Goal: Task Accomplishment & Management: Manage account settings

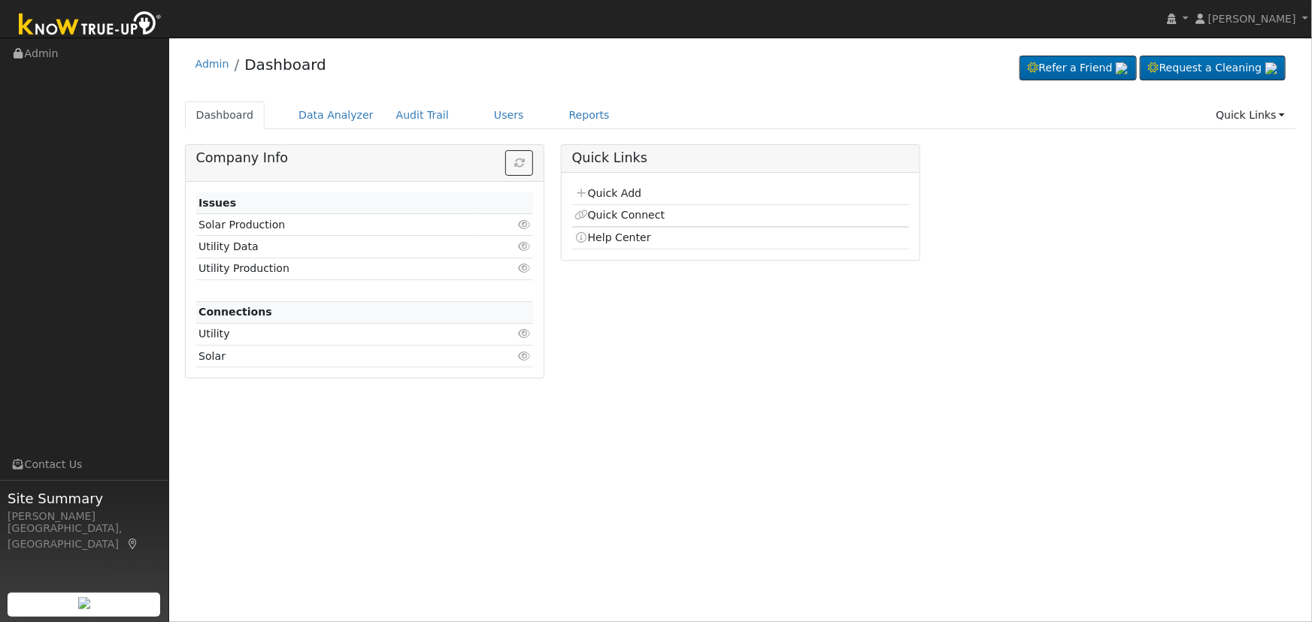
click at [468, 100] on div "Admin Dashboard Refer a Friend Request a Cleaning" at bounding box center [740, 217] width 1127 height 345
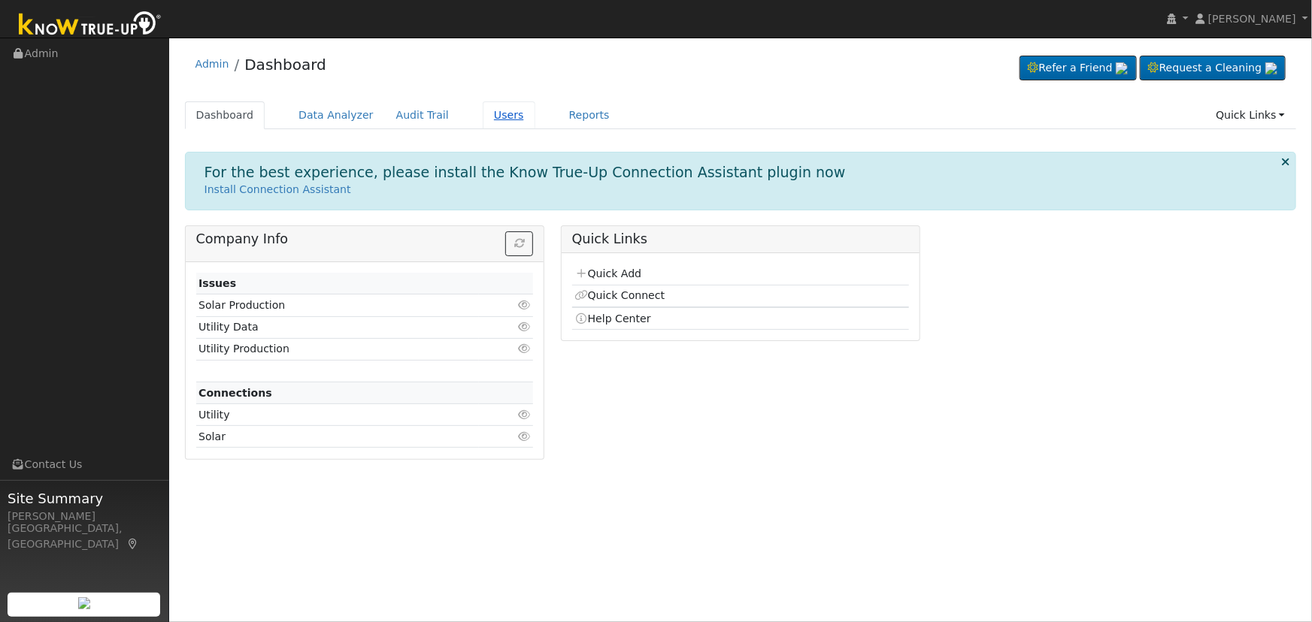
click at [483, 117] on link "Users" at bounding box center [509, 115] width 53 height 28
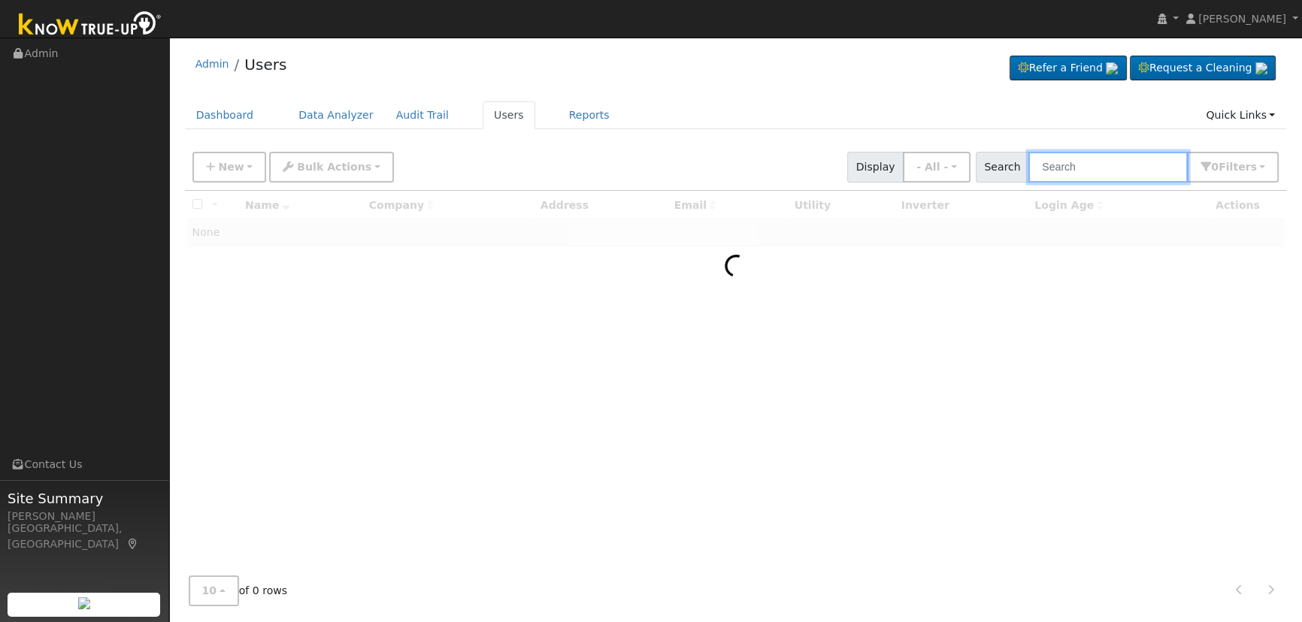
click at [1087, 167] on input "text" at bounding box center [1107, 167] width 159 height 31
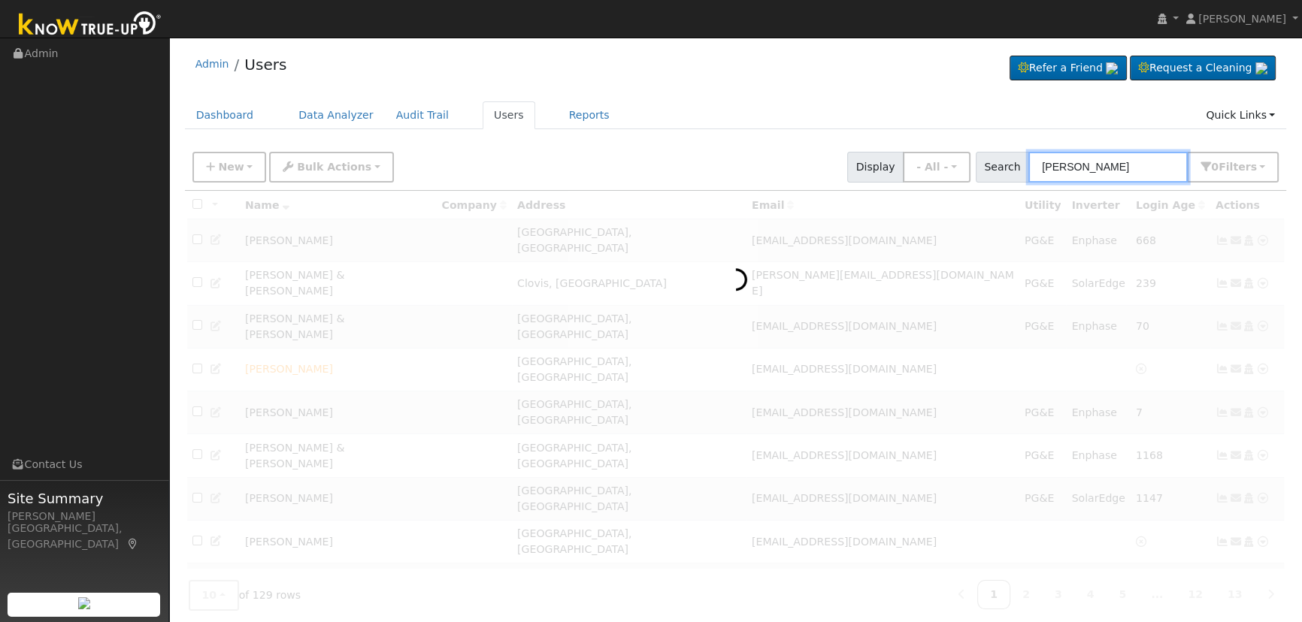
type input "[PERSON_NAME]"
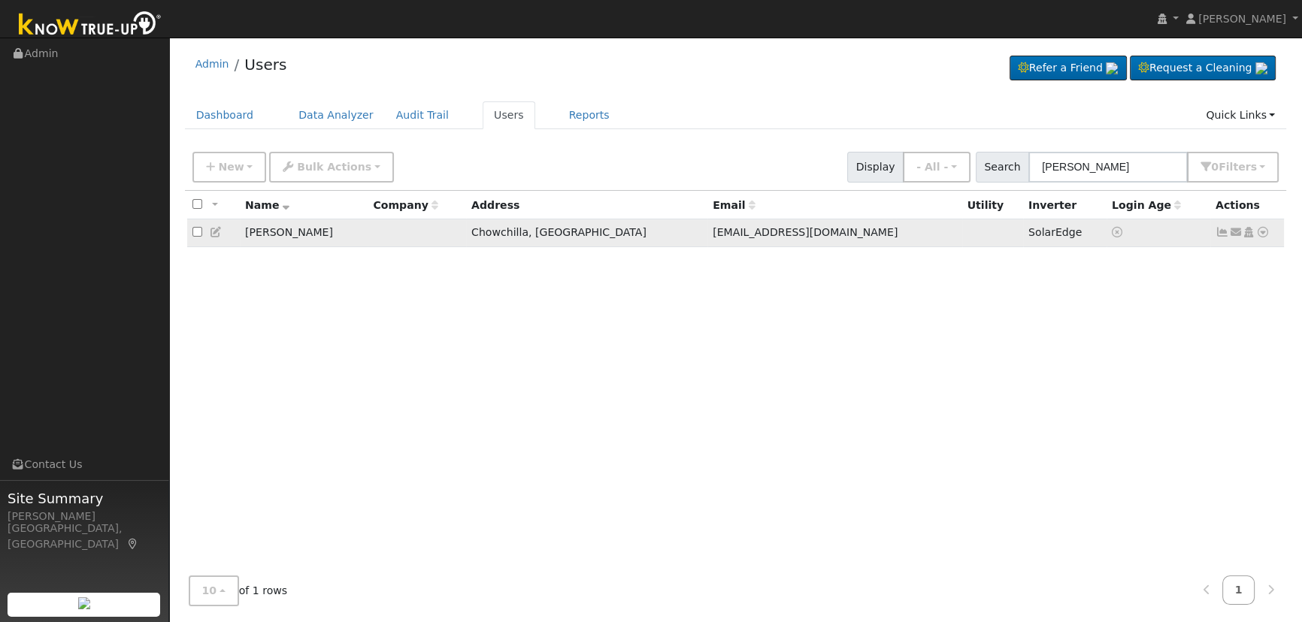
click at [1247, 232] on icon at bounding box center [1249, 232] width 14 height 11
